Goal: Task Accomplishment & Management: Use online tool/utility

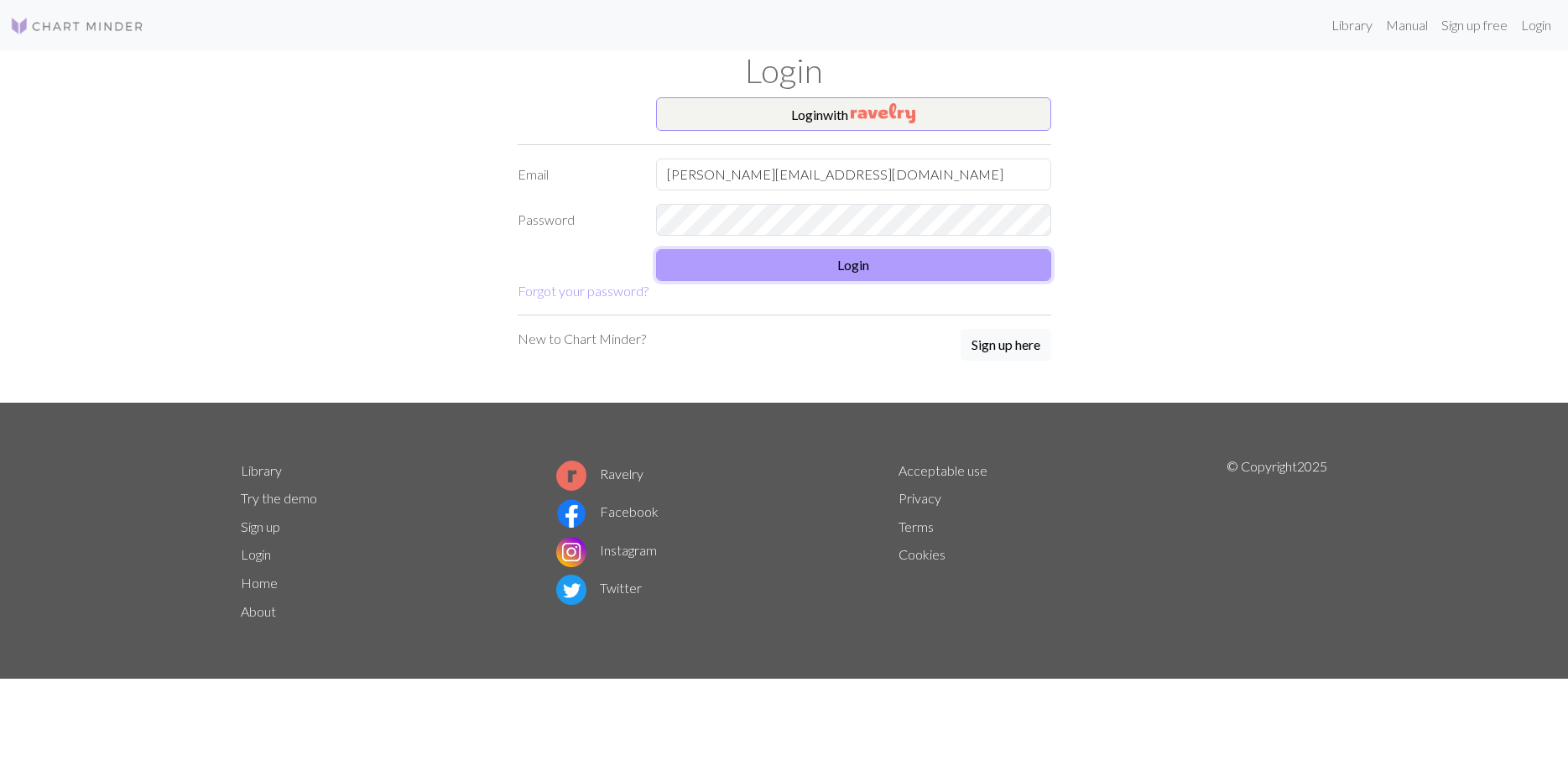
click at [887, 255] on button "Login" at bounding box center [854, 265] width 395 height 31
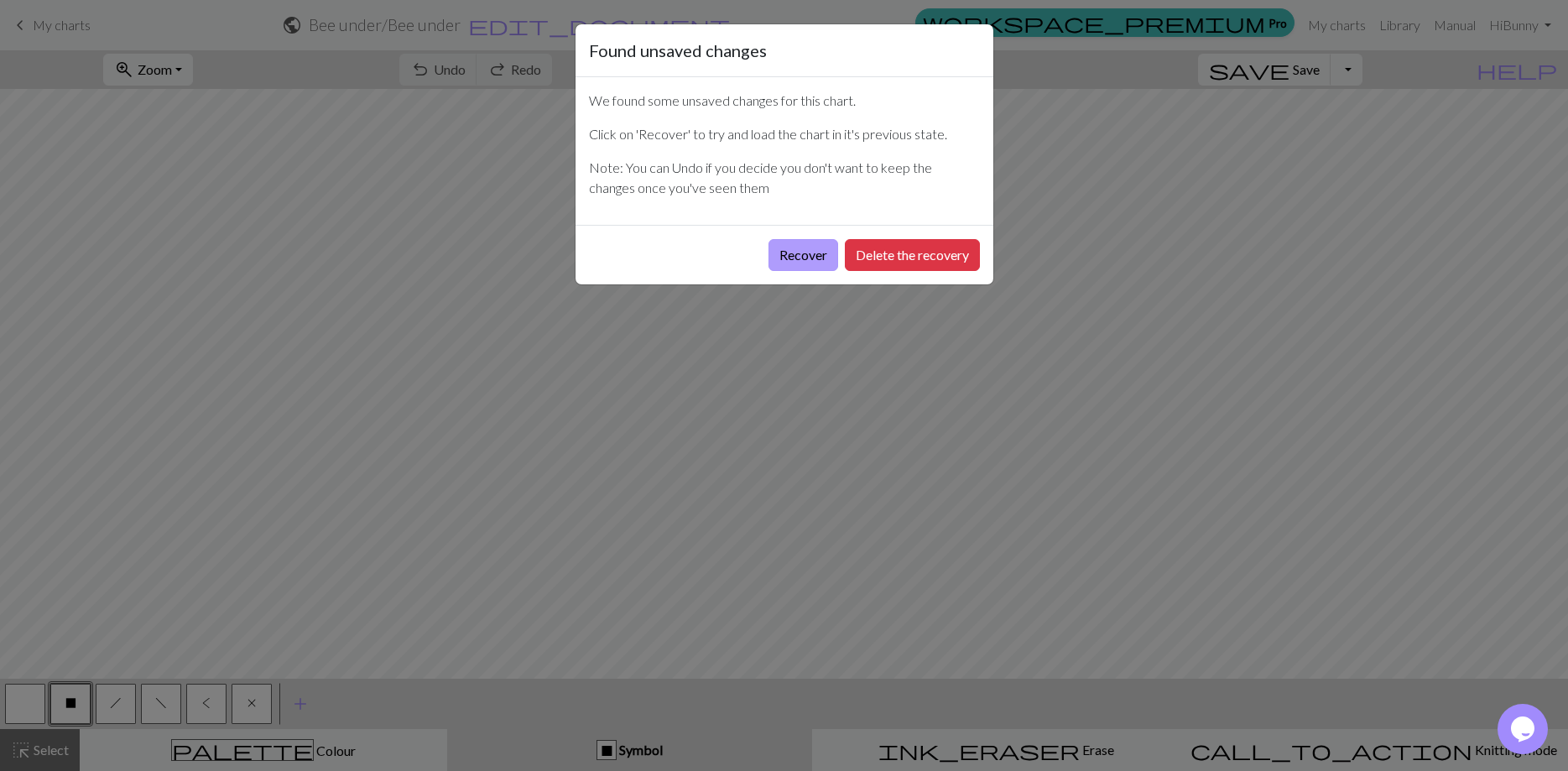
click at [812, 252] on button "Recover" at bounding box center [803, 255] width 70 height 31
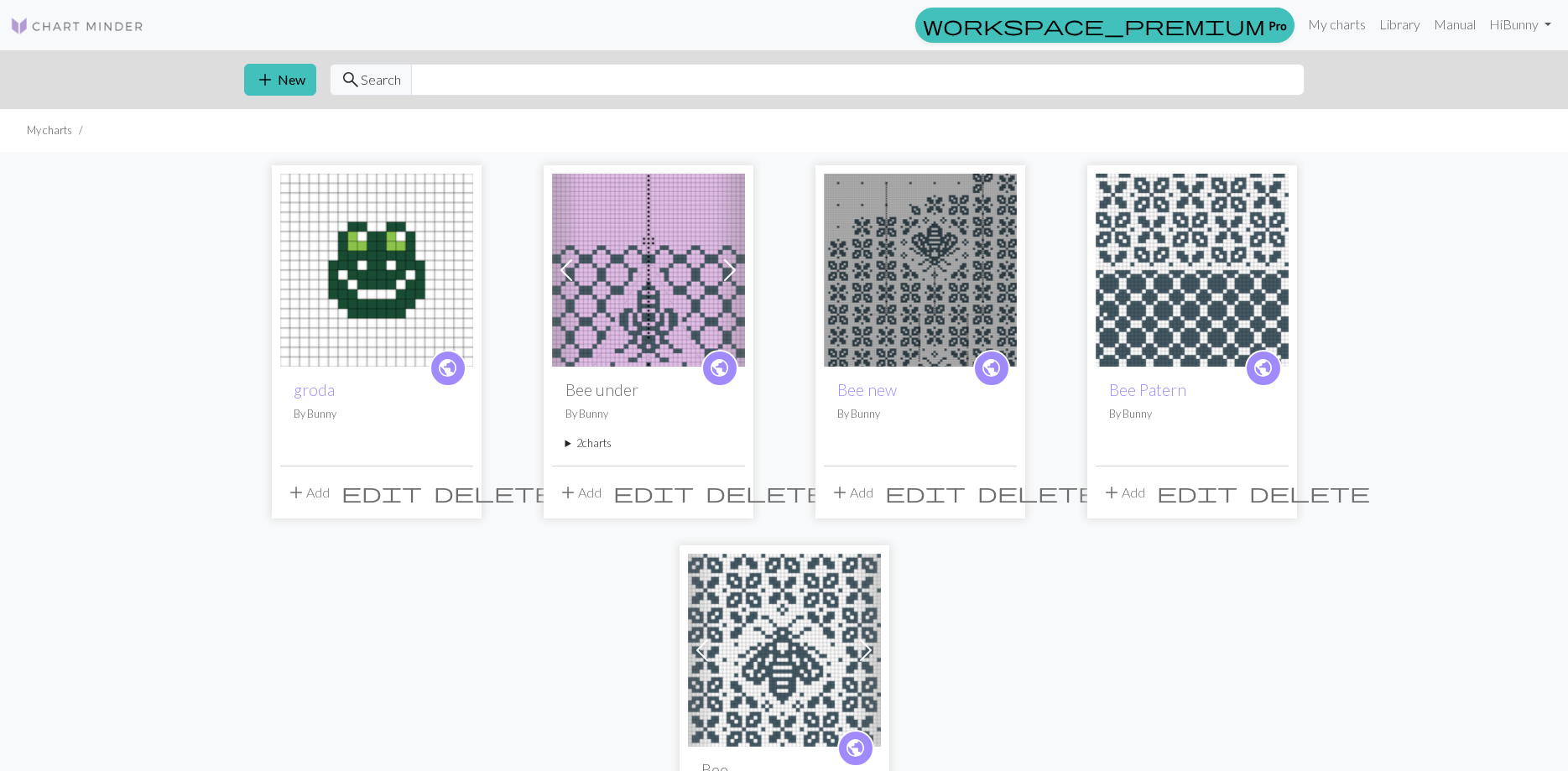
click at [926, 286] on img at bounding box center [920, 270] width 193 height 193
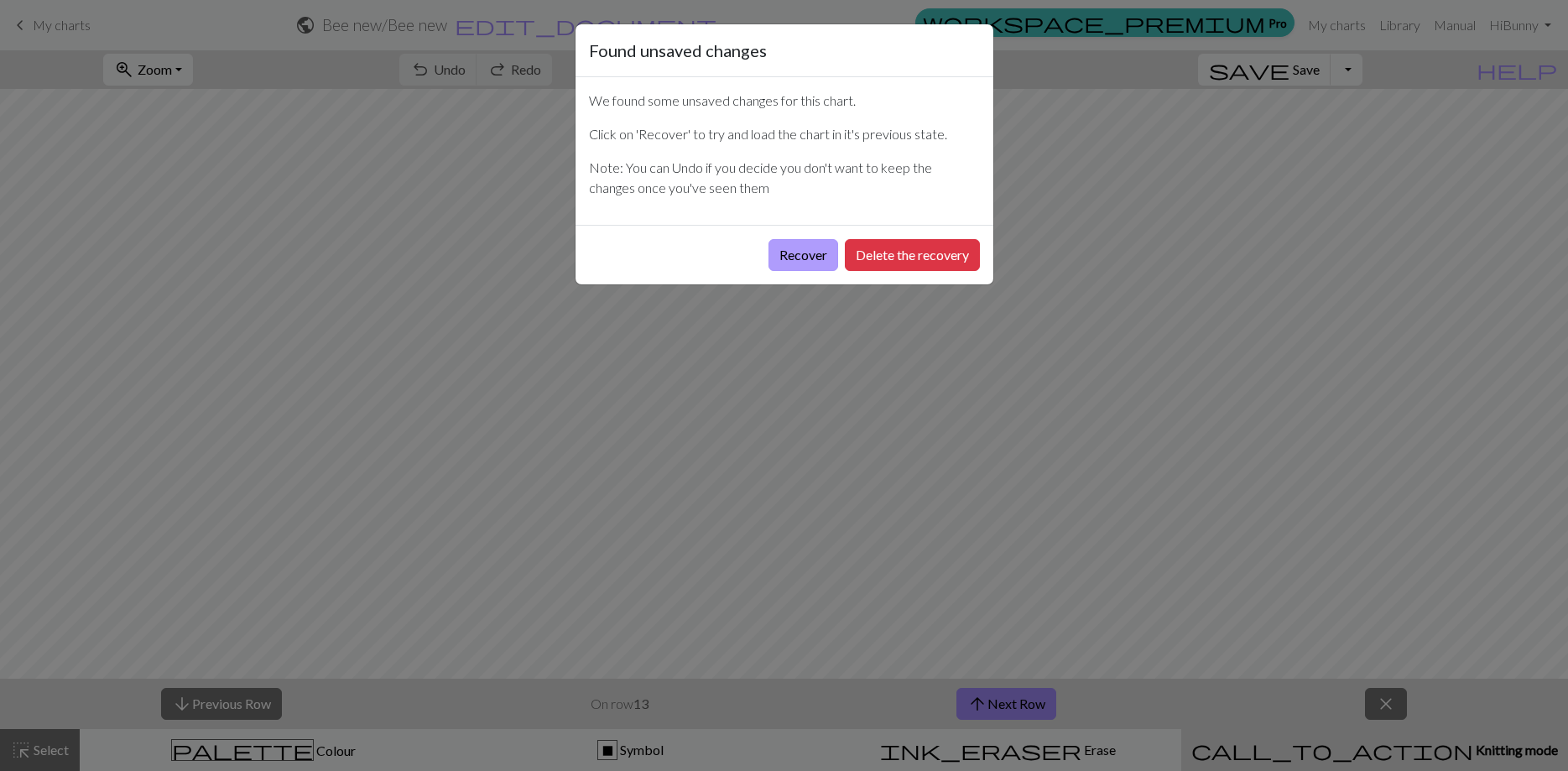
click at [807, 256] on button "Recover" at bounding box center [803, 255] width 70 height 31
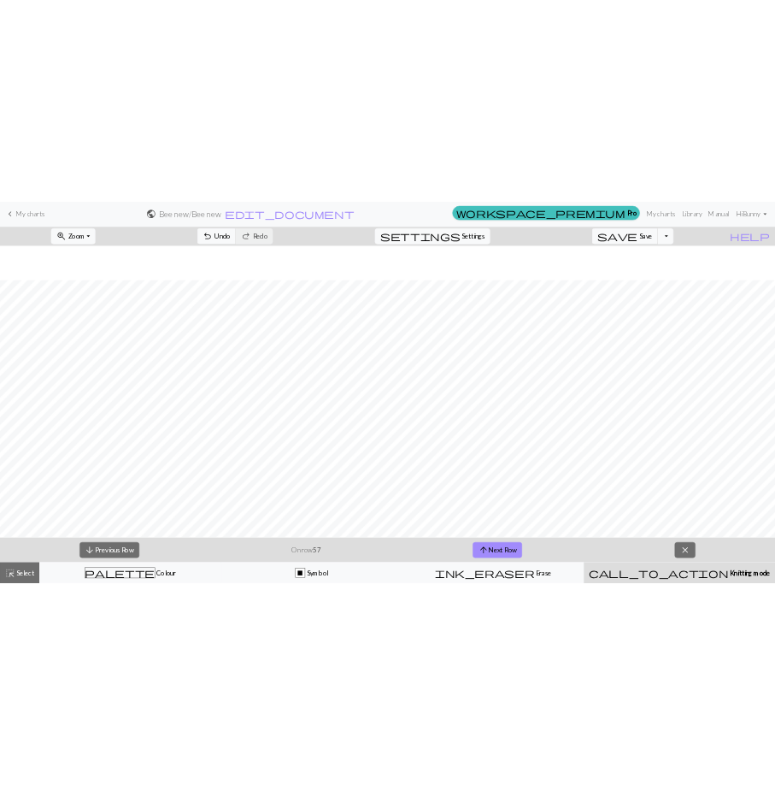
scroll to position [1267, 0]
